Goal: Task Accomplishment & Management: Manage account settings

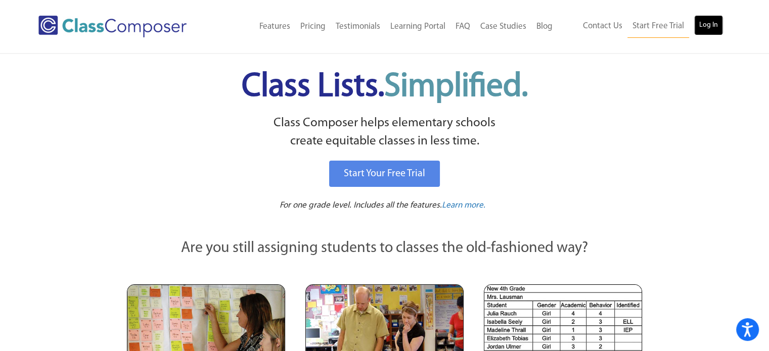
click at [712, 22] on link "Log In" at bounding box center [708, 25] width 29 height 20
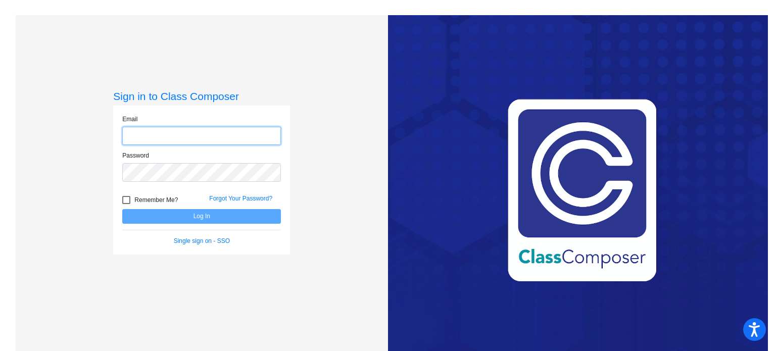
type input "[EMAIL_ADDRESS][DOMAIN_NAME]"
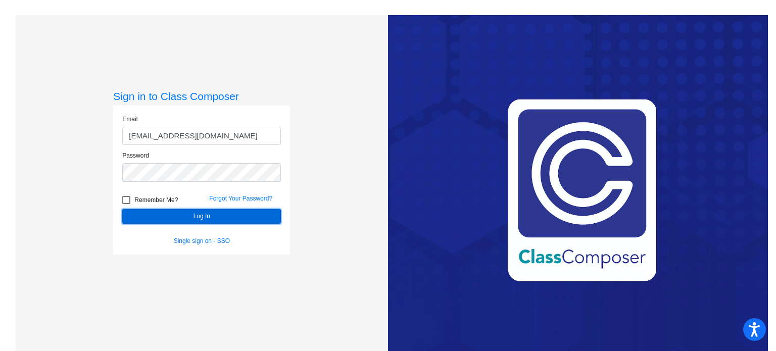
click at [159, 213] on button "Log In" at bounding box center [201, 216] width 159 height 15
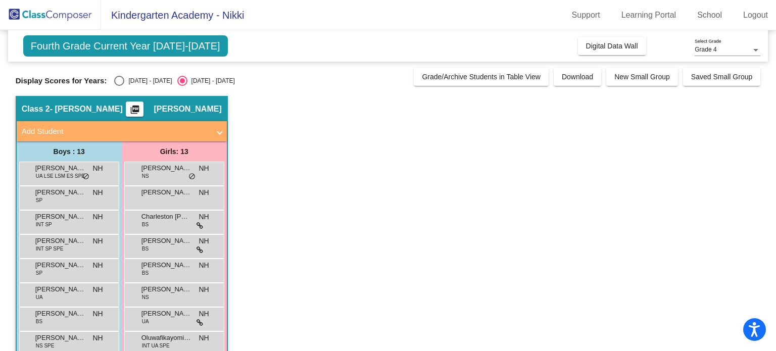
click at [129, 79] on div "[DATE] - [DATE]" at bounding box center [148, 80] width 48 height 9
click at [119, 86] on input "[DATE] - [DATE]" at bounding box center [119, 86] width 1 height 1
radio input "true"
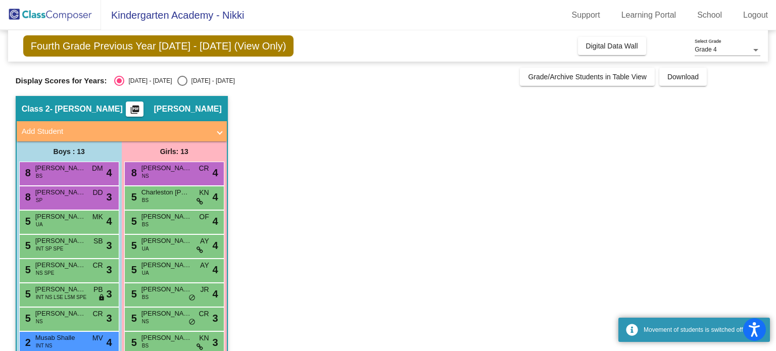
scroll to position [141, 0]
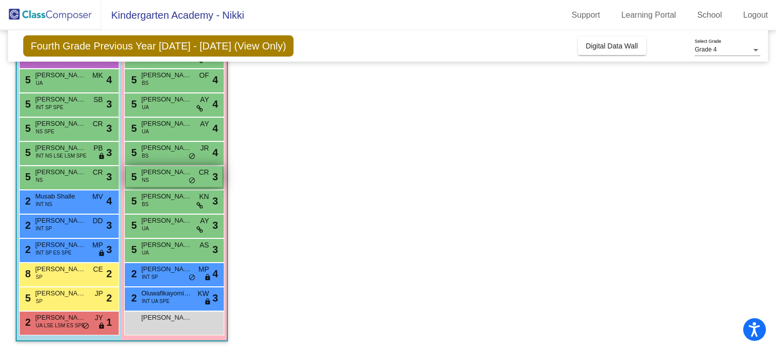
click at [147, 181] on span "NS" at bounding box center [145, 180] width 7 height 8
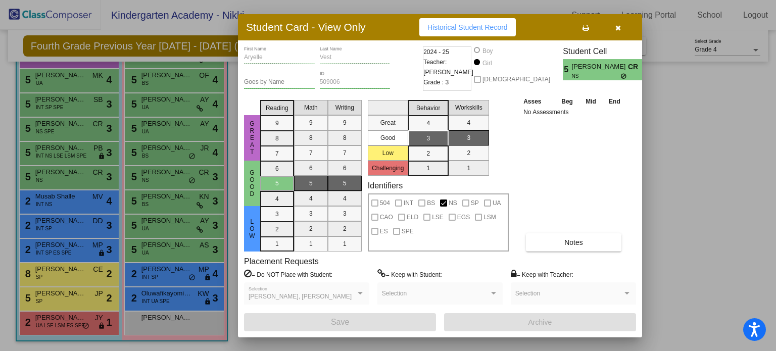
click at [619, 28] on icon "button" at bounding box center [619, 27] width 6 height 7
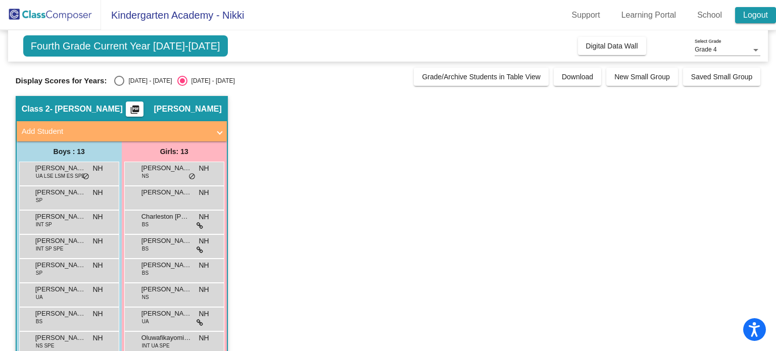
click at [748, 11] on link "Logout" at bounding box center [755, 15] width 41 height 16
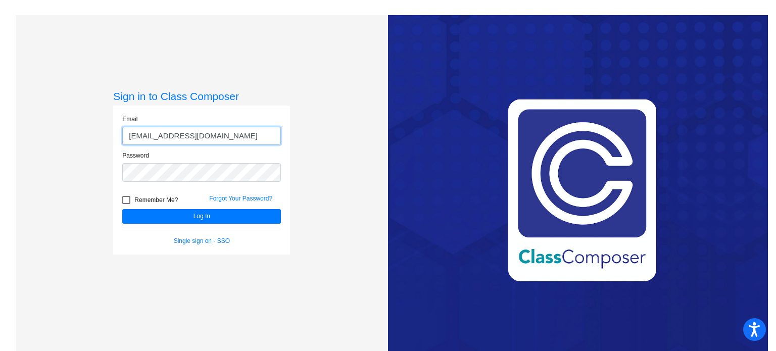
click at [221, 135] on input "[EMAIL_ADDRESS][DOMAIN_NAME]" at bounding box center [201, 136] width 159 height 19
type input "[PERSON_NAME][EMAIL_ADDRESS][DOMAIN_NAME]"
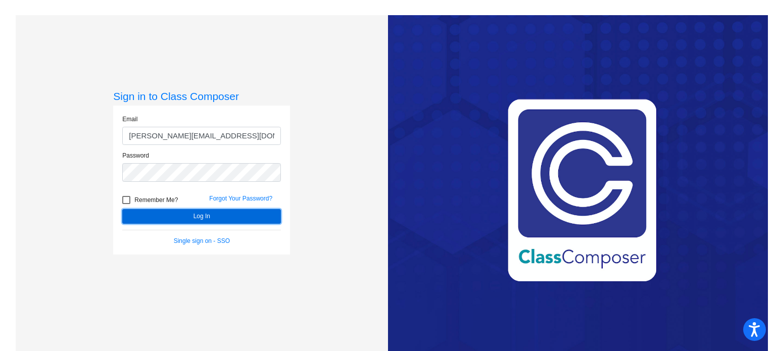
click at [222, 218] on button "Log In" at bounding box center [201, 216] width 159 height 15
